Goal: Navigation & Orientation: Find specific page/section

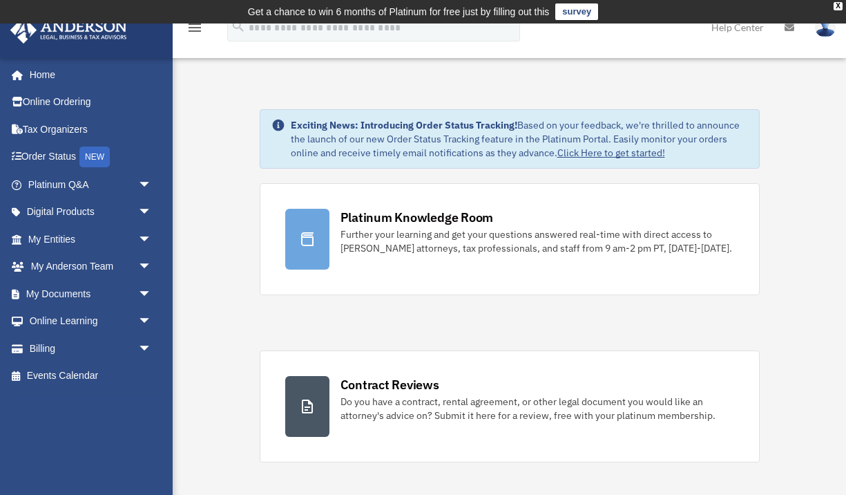
click at [821, 32] on img at bounding box center [825, 27] width 21 height 20
click at [825, 35] on img at bounding box center [825, 27] width 21 height 20
click at [822, 35] on img at bounding box center [825, 27] width 21 height 20
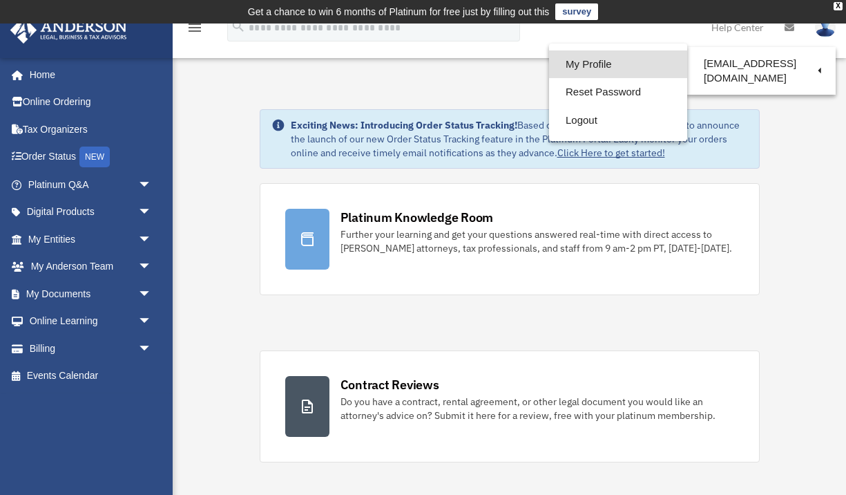
click at [660, 68] on link "My Profile" at bounding box center [618, 64] width 138 height 28
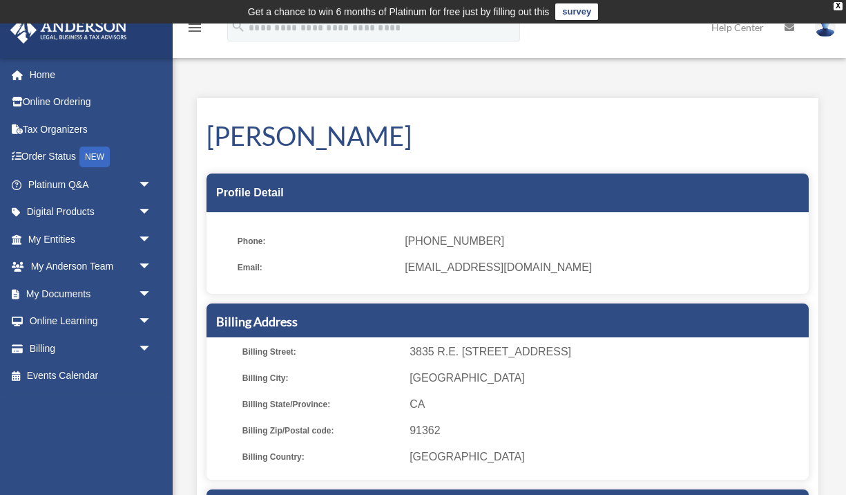
click at [827, 33] on img at bounding box center [825, 27] width 21 height 20
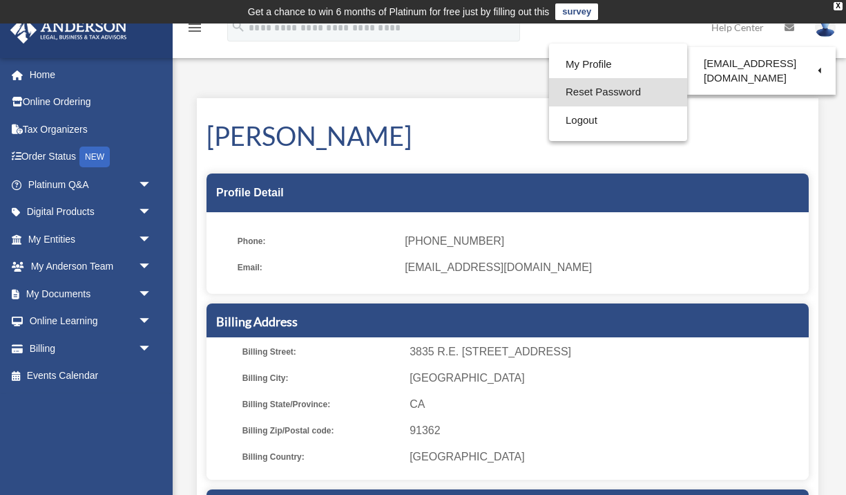
click at [622, 85] on link "Reset Password" at bounding box center [618, 92] width 138 height 28
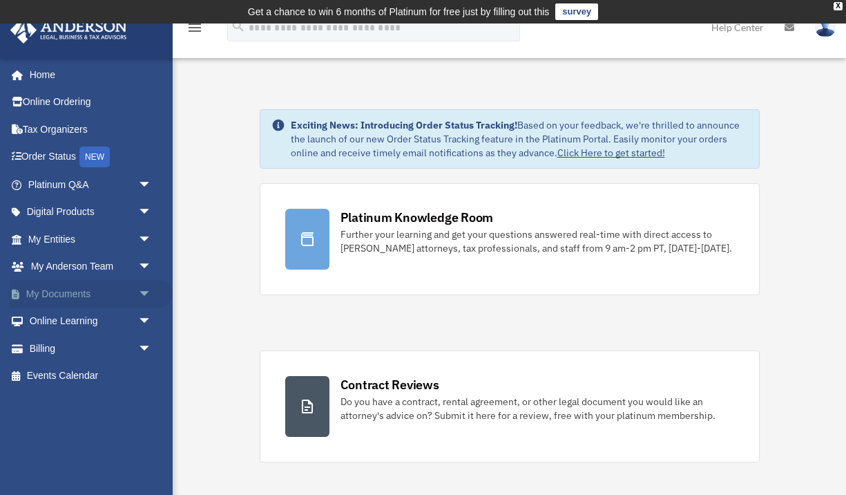
click at [142, 288] on span "arrow_drop_down" at bounding box center [152, 294] width 28 height 28
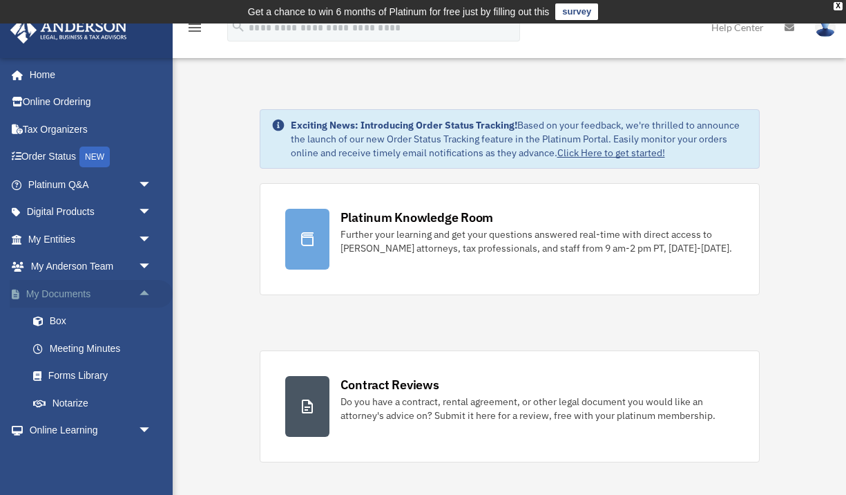
click at [142, 287] on span "arrow_drop_up" at bounding box center [152, 294] width 28 height 28
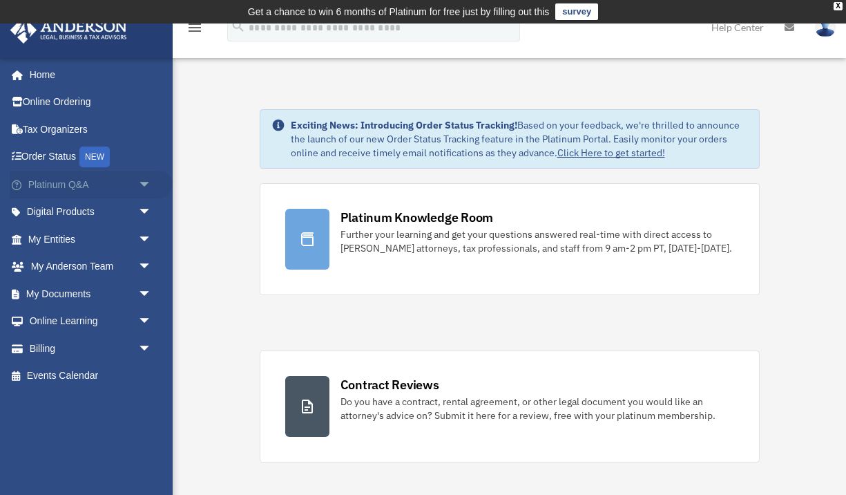
drag, startPoint x: 143, startPoint y: 209, endPoint x: 142, endPoint y: 193, distance: 16.6
click at [142, 194] on ul "Home Online Ordering Tax Organizers Order Status NEW Platinum Q&A arrow_drop_do…" at bounding box center [86, 225] width 173 height 328
click at [45, 71] on link "Home" at bounding box center [91, 75] width 163 height 28
click at [141, 209] on span "arrow_drop_down" at bounding box center [152, 212] width 28 height 28
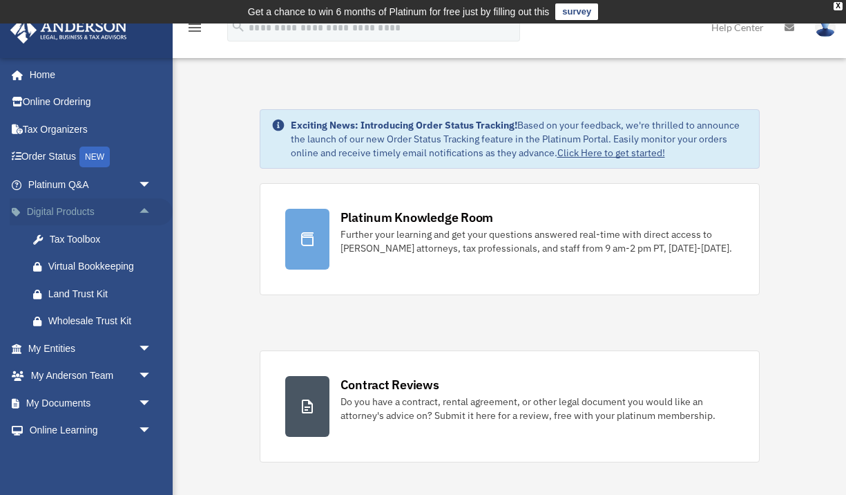
click at [141, 209] on span "arrow_drop_up" at bounding box center [152, 212] width 28 height 28
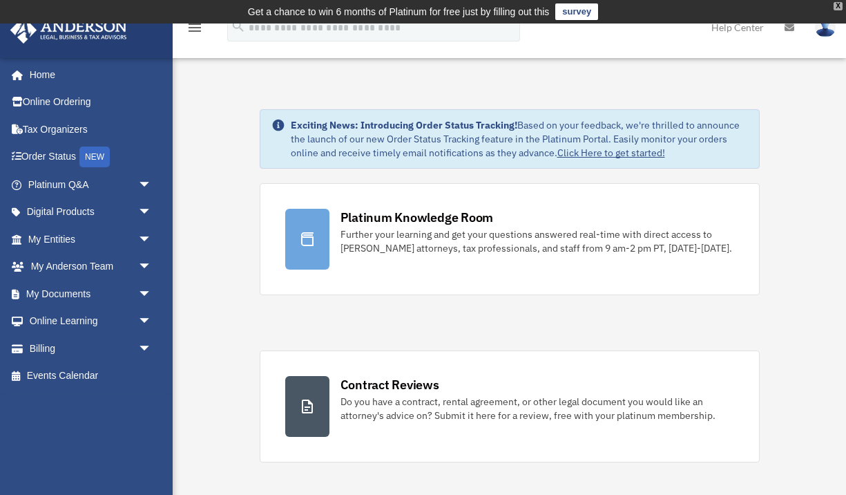
click at [834, 6] on div "X" at bounding box center [838, 6] width 9 height 8
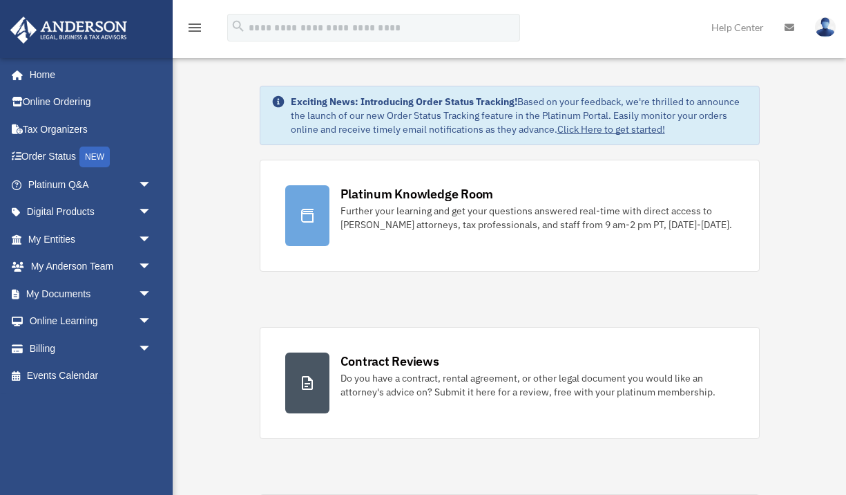
click at [193, 28] on icon "menu" at bounding box center [194, 27] width 17 height 17
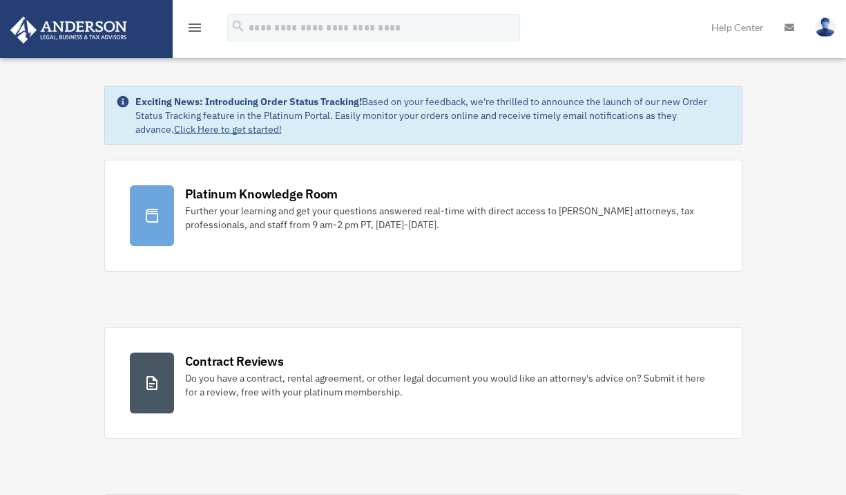
click at [193, 28] on icon "menu" at bounding box center [194, 27] width 17 height 17
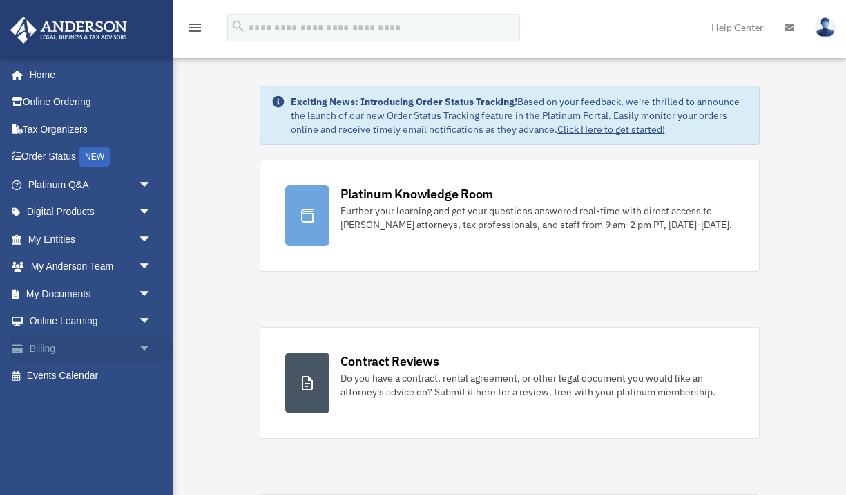
click at [146, 340] on span "arrow_drop_down" at bounding box center [152, 348] width 28 height 28
click at [146, 340] on span "arrow_drop_up" at bounding box center [152, 348] width 28 height 28
click at [138, 314] on span "arrow_drop_down" at bounding box center [152, 321] width 28 height 28
click at [138, 314] on span "arrow_drop_up" at bounding box center [152, 321] width 28 height 28
click at [142, 211] on span "arrow_drop_down" at bounding box center [152, 212] width 28 height 28
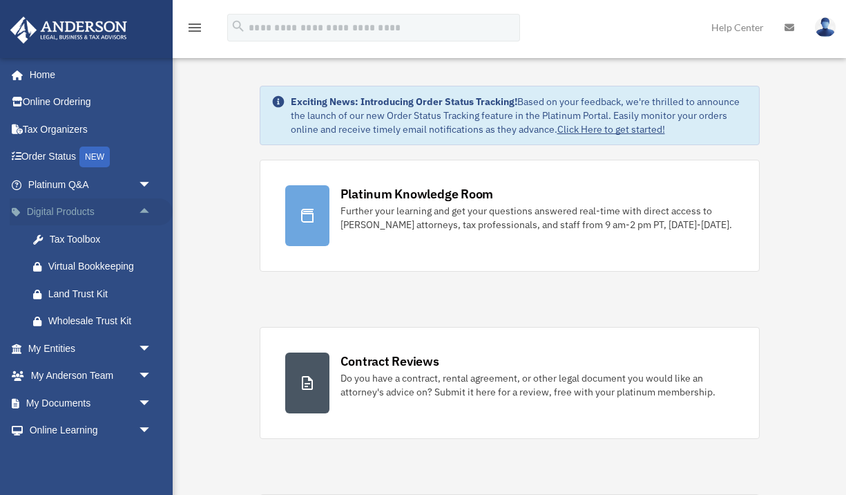
click at [142, 212] on span "arrow_drop_up" at bounding box center [152, 212] width 28 height 28
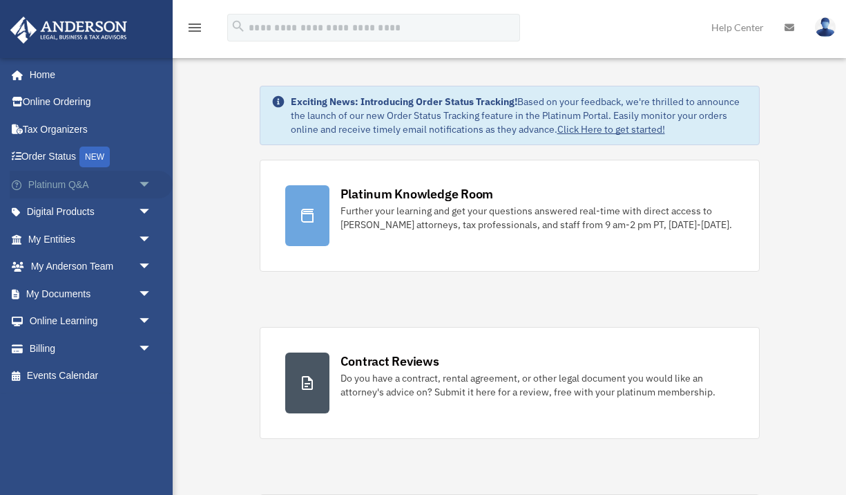
click at [144, 186] on span "arrow_drop_down" at bounding box center [152, 185] width 28 height 28
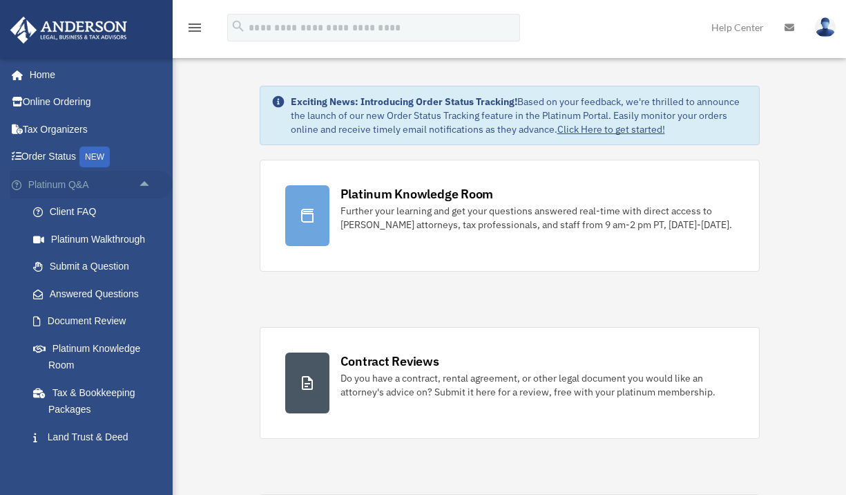
click at [143, 188] on span "arrow_drop_up" at bounding box center [152, 185] width 28 height 28
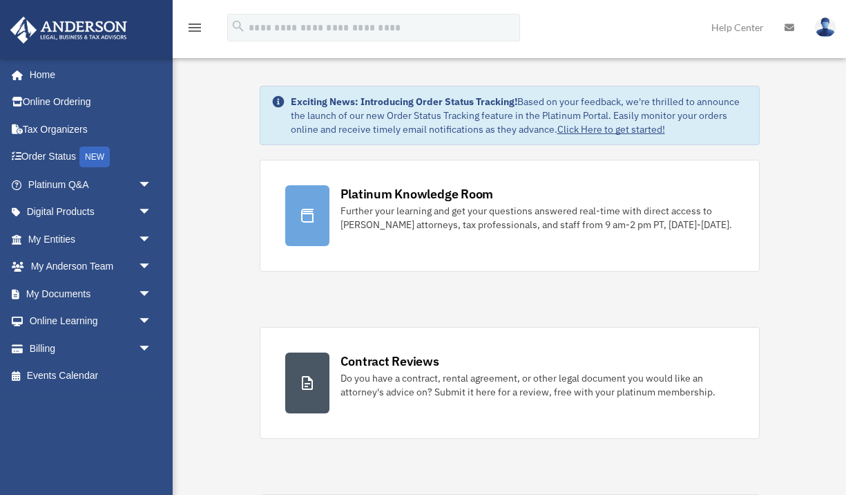
click at [760, 26] on link "Help Center" at bounding box center [737, 27] width 73 height 55
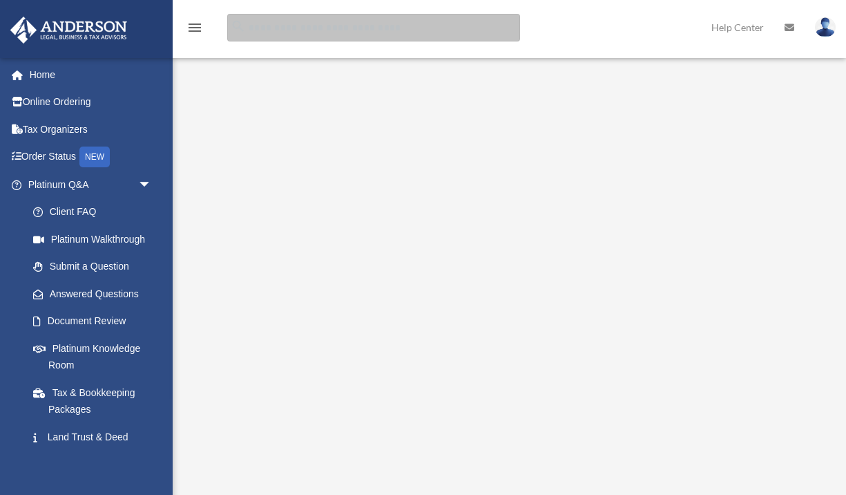
click at [282, 33] on input "search" at bounding box center [373, 28] width 293 height 28
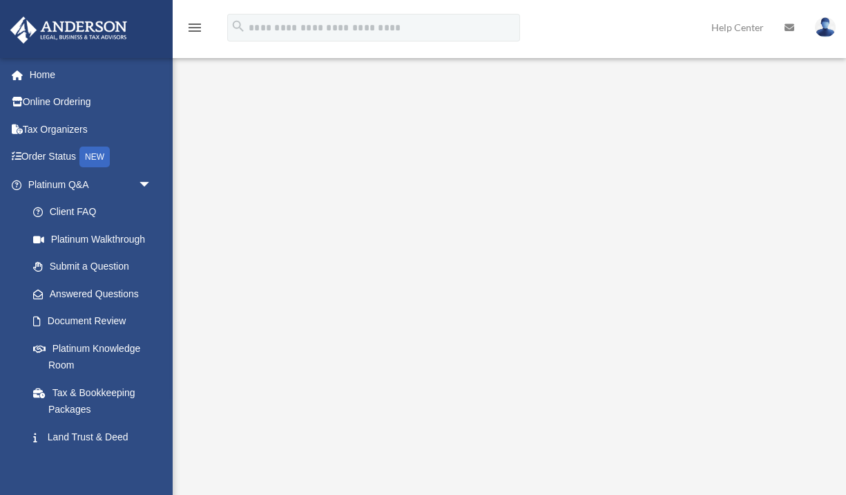
click at [834, 29] on img at bounding box center [825, 27] width 21 height 20
click at [567, 62] on link "My Profile" at bounding box center [601, 64] width 138 height 28
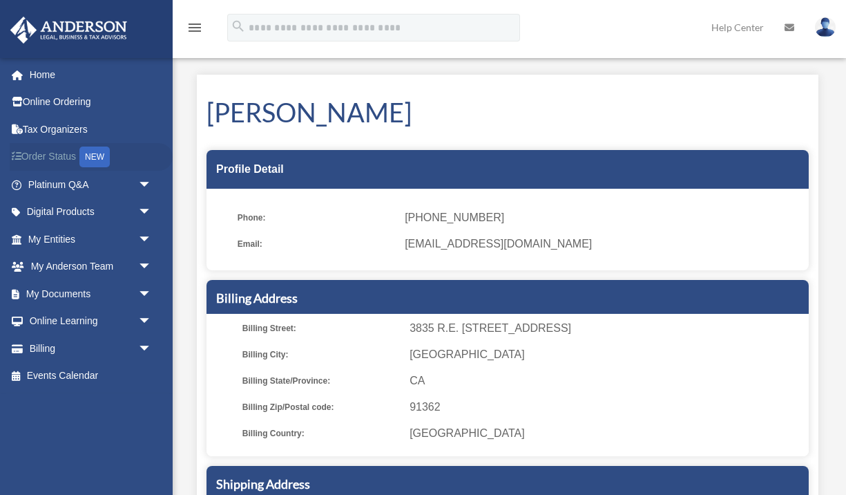
click at [20, 153] on link "Order Status NEW" at bounding box center [91, 157] width 163 height 28
click at [58, 77] on link "Home" at bounding box center [91, 75] width 163 height 28
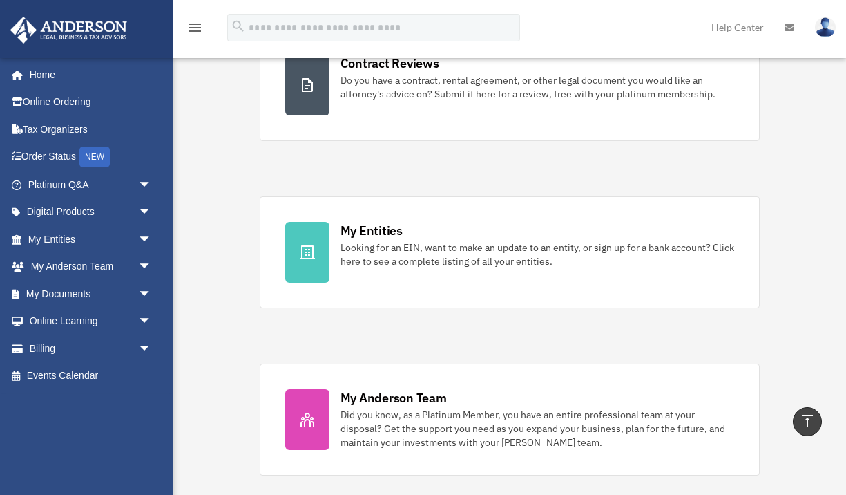
scroll to position [24, 0]
